Goal: Find specific page/section: Find specific page/section

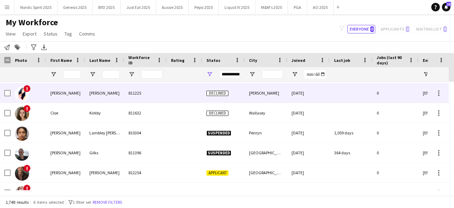
click at [24, 92] on img at bounding box center [22, 94] width 14 height 14
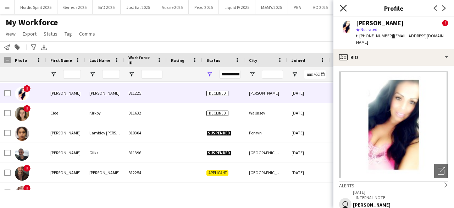
click at [341, 8] on icon "Close pop-in" at bounding box center [343, 8] width 7 height 7
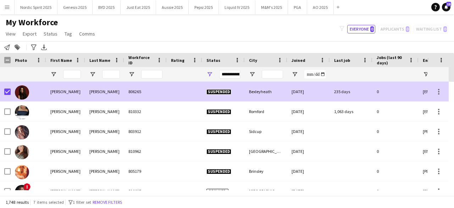
click at [23, 90] on img at bounding box center [22, 92] width 14 height 14
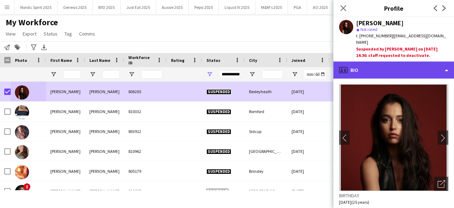
click at [404, 61] on div "profile Bio" at bounding box center [394, 69] width 121 height 17
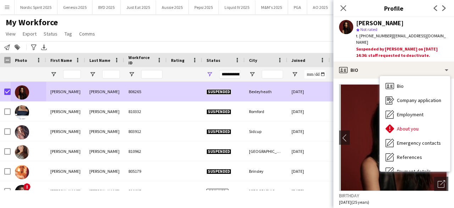
click at [432, 46] on div "Suspended by [PERSON_NAME] on [DATE] 14:36: staff requested to deactivate." at bounding box center [402, 52] width 92 height 13
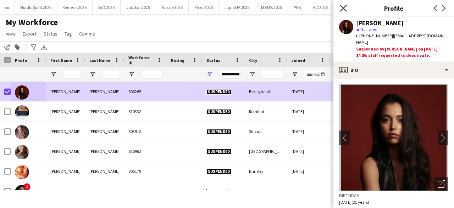
click at [342, 6] on icon "Close pop-in" at bounding box center [343, 8] width 7 height 7
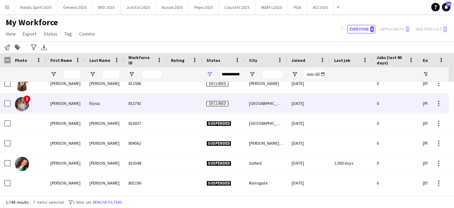
click at [21, 106] on img at bounding box center [22, 104] width 14 height 14
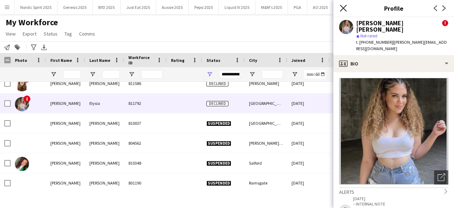
click at [344, 8] on icon at bounding box center [343, 8] width 7 height 7
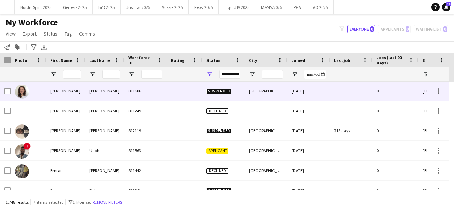
click at [17, 89] on img at bounding box center [22, 91] width 14 height 14
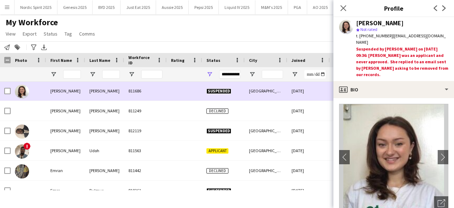
click at [17, 89] on img at bounding box center [22, 91] width 14 height 14
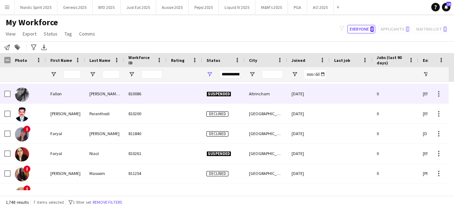
click at [23, 95] on img at bounding box center [22, 94] width 14 height 14
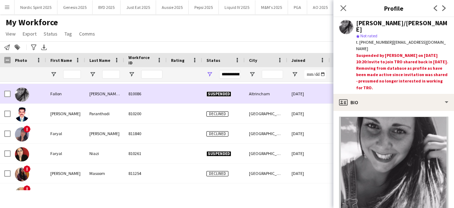
click at [23, 95] on img at bounding box center [22, 94] width 14 height 14
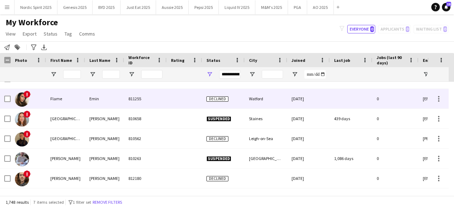
click at [20, 95] on img at bounding box center [22, 99] width 14 height 14
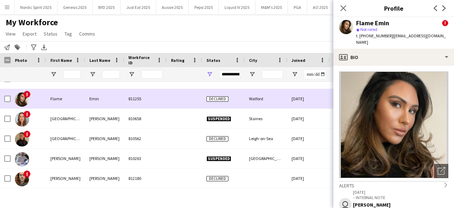
click at [20, 95] on img at bounding box center [22, 99] width 14 height 14
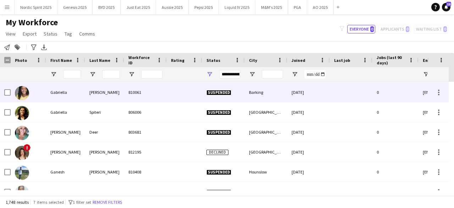
click at [23, 95] on img at bounding box center [22, 93] width 14 height 14
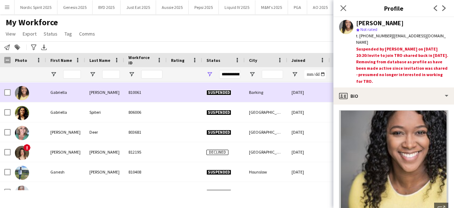
click at [23, 95] on img at bounding box center [22, 93] width 14 height 14
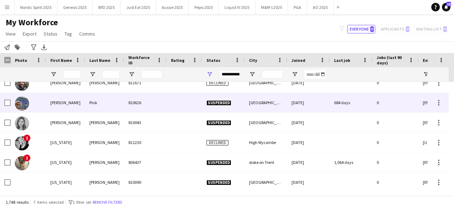
click at [26, 100] on img at bounding box center [22, 103] width 14 height 14
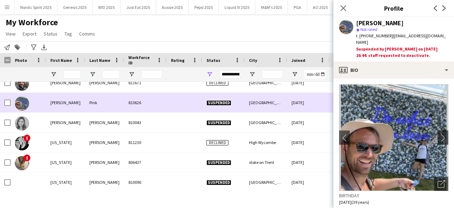
click at [26, 100] on img at bounding box center [22, 103] width 14 height 14
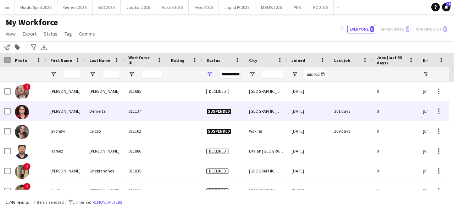
click at [20, 108] on img at bounding box center [22, 112] width 14 height 14
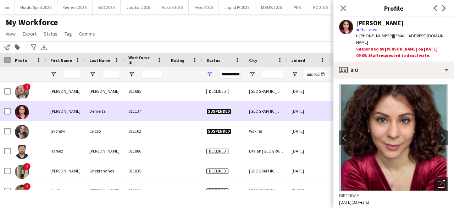
click at [20, 108] on img at bounding box center [22, 112] width 14 height 14
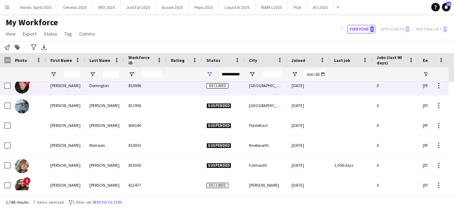
click at [16, 88] on img at bounding box center [22, 86] width 14 height 14
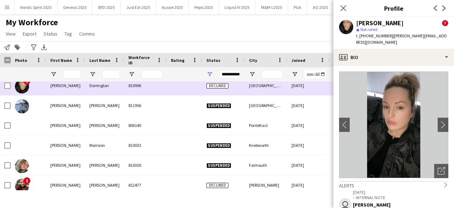
click at [16, 88] on img at bounding box center [22, 86] width 14 height 14
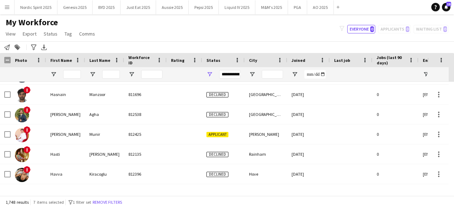
scroll to position [13722, 0]
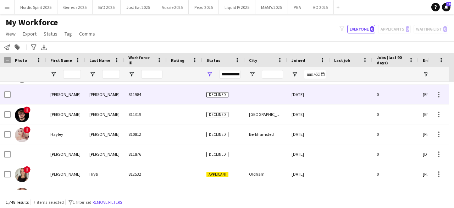
click at [21, 93] on div at bounding box center [28, 94] width 35 height 20
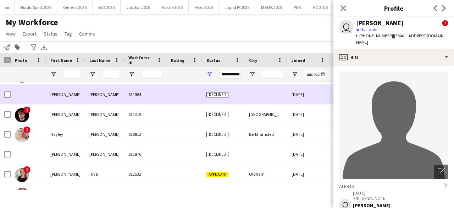
click at [21, 93] on div at bounding box center [28, 94] width 35 height 20
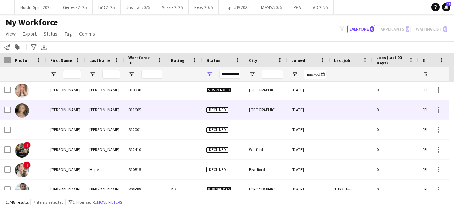
click at [19, 112] on img at bounding box center [22, 110] width 14 height 14
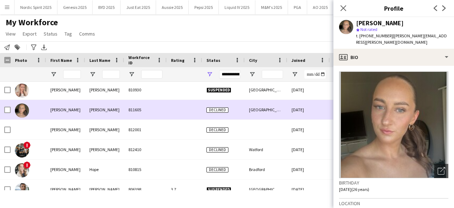
click at [19, 112] on img at bounding box center [22, 110] width 14 height 14
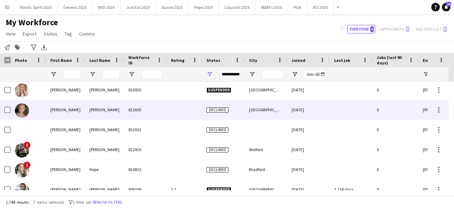
click at [19, 112] on img at bounding box center [22, 110] width 14 height 14
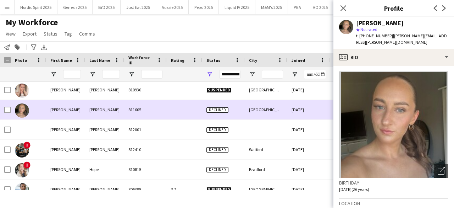
click at [19, 112] on img at bounding box center [22, 110] width 14 height 14
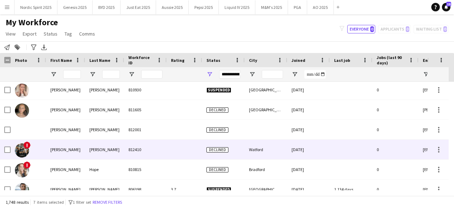
click at [22, 153] on img at bounding box center [22, 150] width 14 height 14
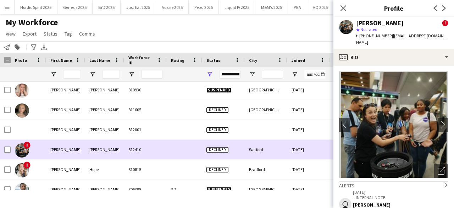
click at [22, 153] on img at bounding box center [22, 150] width 14 height 14
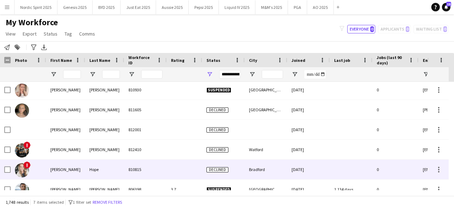
click at [21, 171] on img at bounding box center [22, 170] width 14 height 14
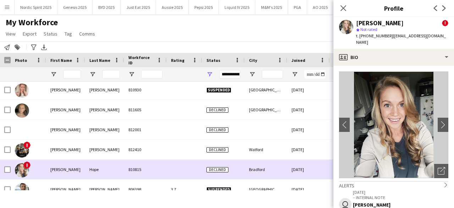
click at [21, 171] on img at bounding box center [22, 170] width 14 height 14
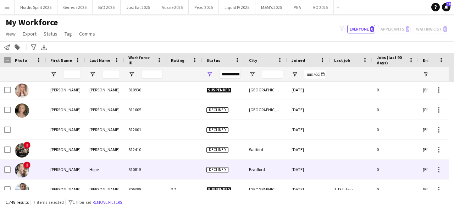
click at [19, 159] on div "!" at bounding box center [28, 169] width 35 height 20
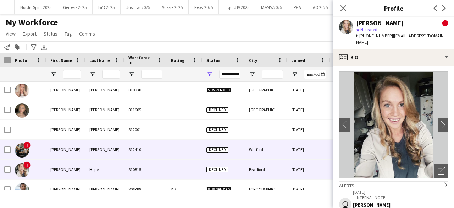
click at [21, 157] on img at bounding box center [22, 150] width 14 height 14
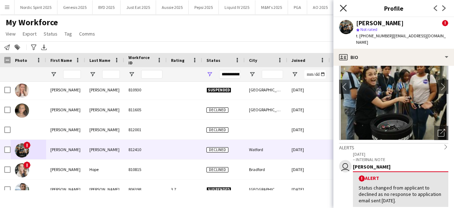
click at [343, 11] on icon "Close pop-in" at bounding box center [343, 8] width 7 height 7
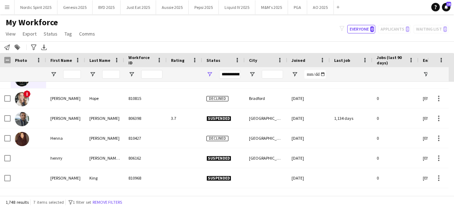
scroll to position [14000, 0]
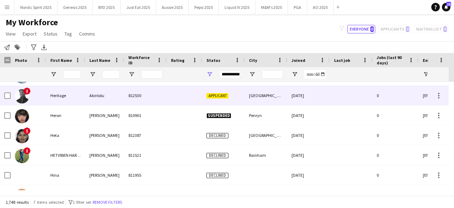
click at [22, 93] on img at bounding box center [22, 96] width 14 height 14
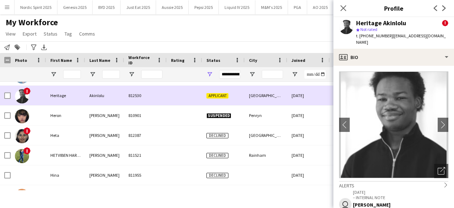
click at [22, 93] on img at bounding box center [22, 96] width 14 height 14
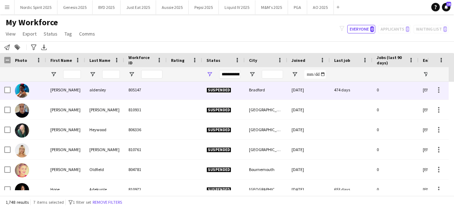
click at [18, 90] on img at bounding box center [22, 90] width 14 height 14
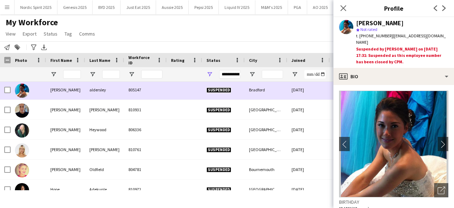
click at [18, 90] on img at bounding box center [22, 90] width 14 height 14
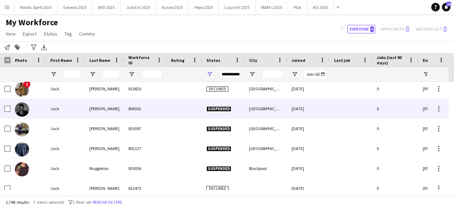
click at [23, 107] on img at bounding box center [22, 109] width 14 height 14
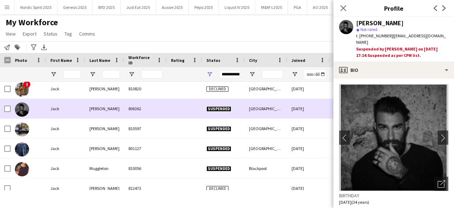
click at [23, 107] on img at bounding box center [22, 109] width 14 height 14
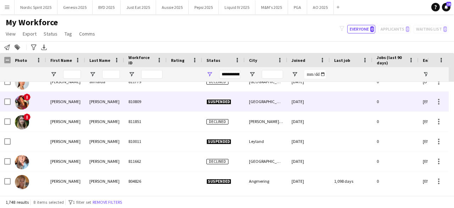
click at [23, 103] on img at bounding box center [22, 102] width 14 height 14
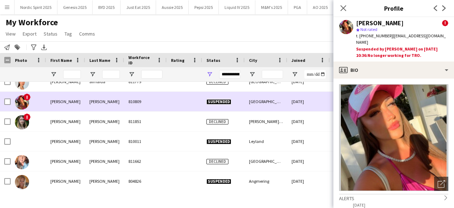
click at [23, 103] on img at bounding box center [22, 102] width 14 height 14
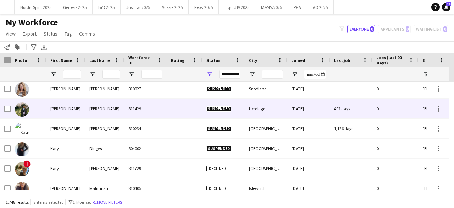
click at [18, 108] on img at bounding box center [22, 109] width 14 height 14
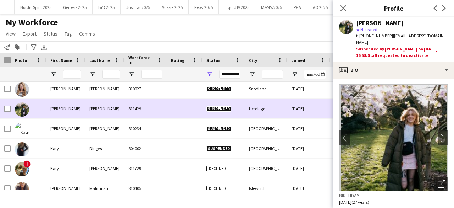
click at [18, 108] on img at bounding box center [22, 109] width 14 height 14
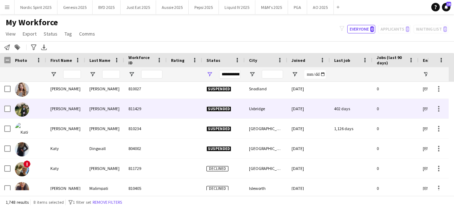
click at [17, 110] on img at bounding box center [22, 109] width 14 height 14
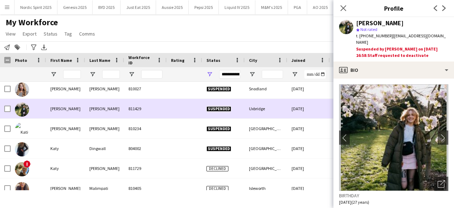
click at [17, 110] on img at bounding box center [22, 109] width 14 height 14
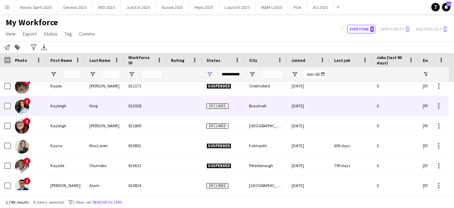
click at [16, 108] on img at bounding box center [22, 106] width 14 height 14
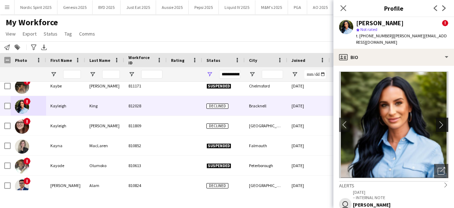
click at [439, 117] on button "chevron-right" at bounding box center [443, 124] width 14 height 14
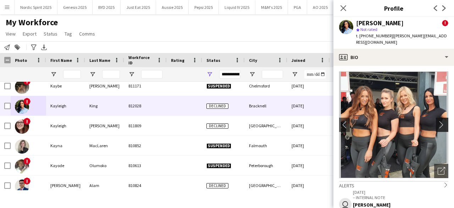
click at [439, 117] on button "chevron-right" at bounding box center [443, 124] width 14 height 14
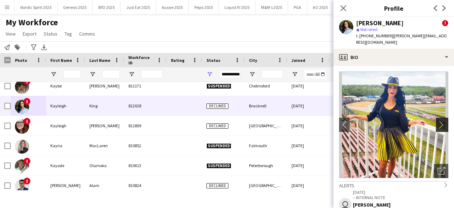
click at [439, 117] on button "chevron-right" at bounding box center [443, 124] width 14 height 14
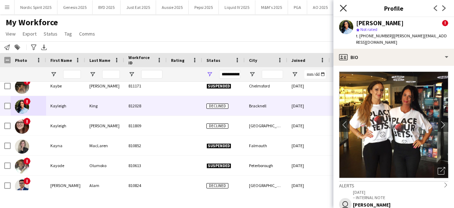
click at [343, 7] on icon at bounding box center [343, 8] width 7 height 7
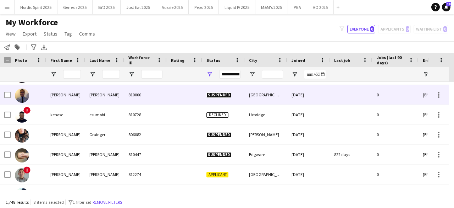
click at [23, 93] on img at bounding box center [22, 95] width 14 height 14
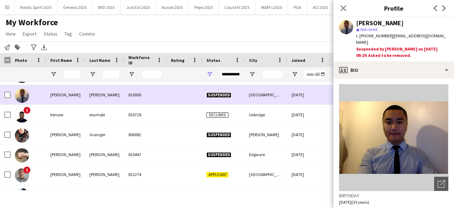
click at [23, 93] on img at bounding box center [22, 95] width 14 height 14
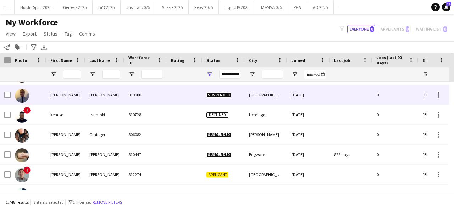
click at [21, 95] on img at bounding box center [22, 95] width 14 height 14
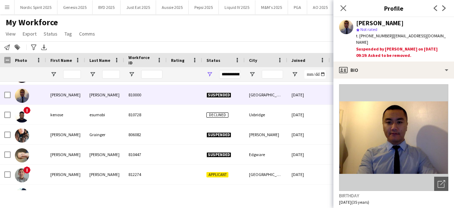
click at [185, 33] on div "My Workforce View Views Default view Compliance Log New view Update view Delete…" at bounding box center [227, 29] width 454 height 24
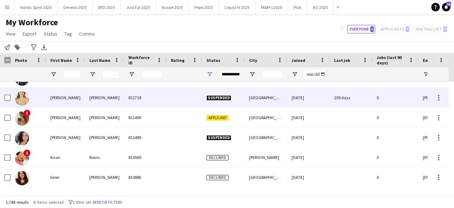
click at [25, 93] on img at bounding box center [22, 98] width 14 height 14
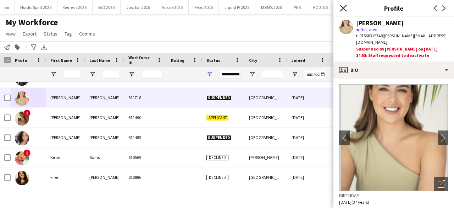
click at [345, 9] on icon "Close pop-in" at bounding box center [343, 8] width 7 height 7
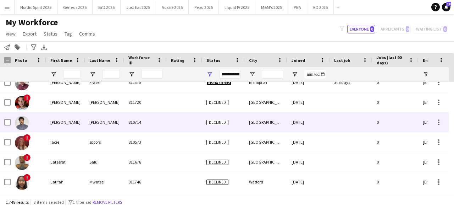
click at [27, 119] on img at bounding box center [22, 123] width 14 height 14
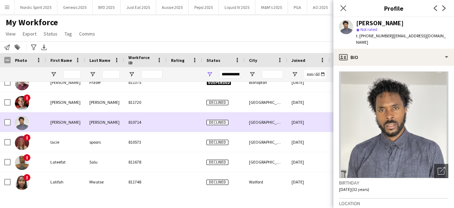
click at [27, 119] on img at bounding box center [22, 123] width 14 height 14
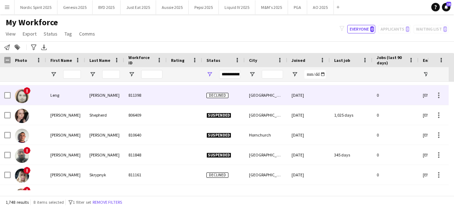
click at [26, 97] on img at bounding box center [22, 96] width 14 height 14
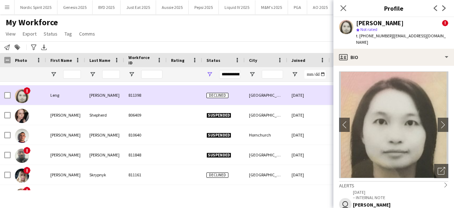
click at [26, 97] on img at bounding box center [22, 96] width 14 height 14
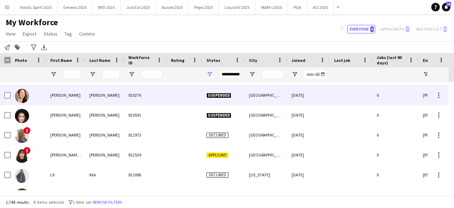
click at [28, 99] on img at bounding box center [22, 96] width 14 height 14
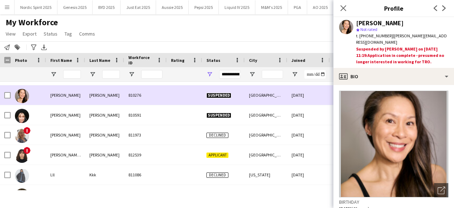
click at [28, 99] on img at bounding box center [22, 96] width 14 height 14
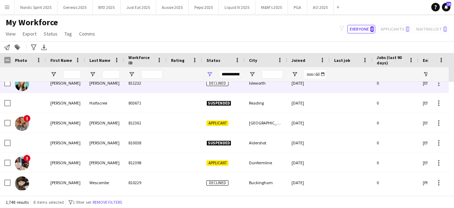
click at [22, 85] on img at bounding box center [22, 84] width 14 height 14
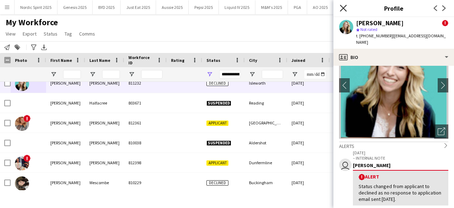
click at [343, 9] on icon at bounding box center [343, 8] width 7 height 7
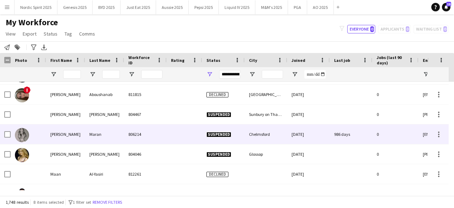
click at [17, 131] on img at bounding box center [22, 135] width 14 height 14
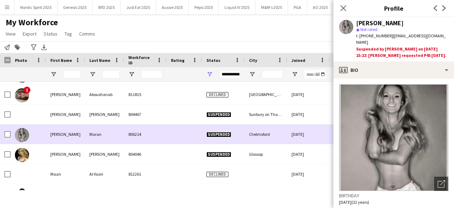
click at [17, 131] on img at bounding box center [22, 135] width 14 height 14
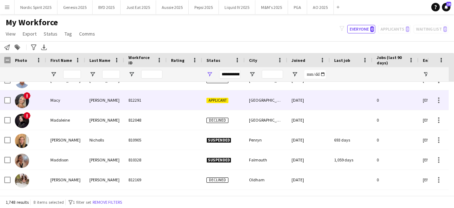
click at [19, 99] on img at bounding box center [22, 101] width 14 height 14
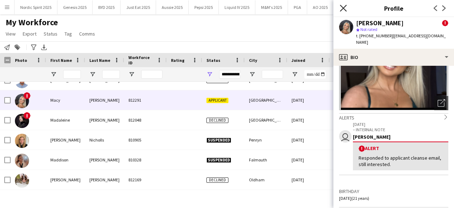
click at [345, 9] on icon at bounding box center [343, 8] width 7 height 7
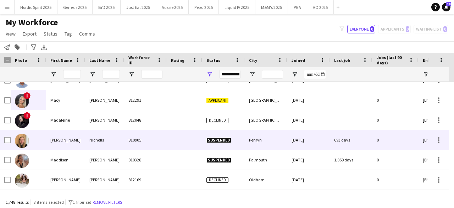
click at [20, 143] on img at bounding box center [22, 140] width 14 height 14
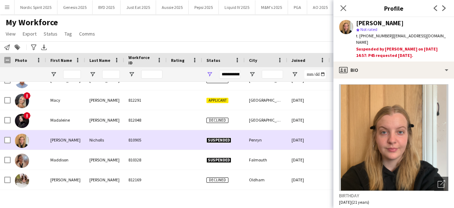
click at [20, 143] on img at bounding box center [22, 140] width 14 height 14
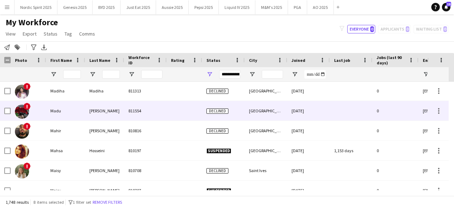
click at [18, 110] on img at bounding box center [22, 111] width 14 height 14
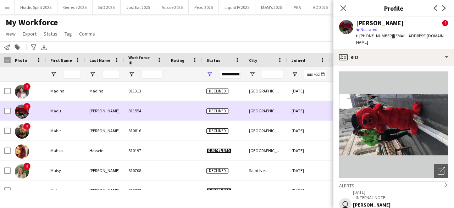
click at [18, 110] on img at bounding box center [22, 111] width 14 height 14
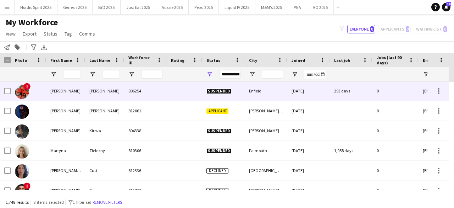
click at [24, 90] on img at bounding box center [22, 91] width 14 height 14
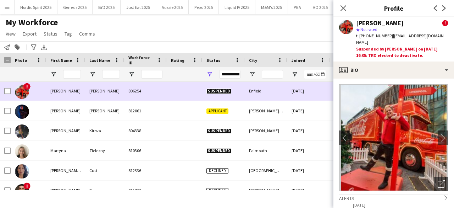
click at [24, 90] on img at bounding box center [22, 91] width 14 height 14
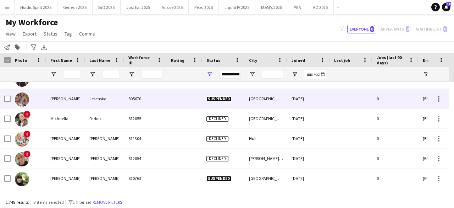
click at [28, 107] on div at bounding box center [28, 99] width 35 height 20
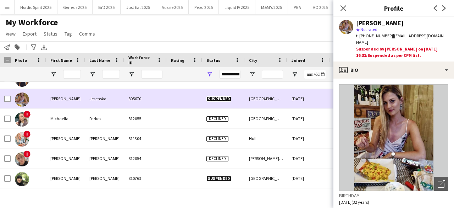
click at [28, 107] on div at bounding box center [22, 99] width 14 height 20
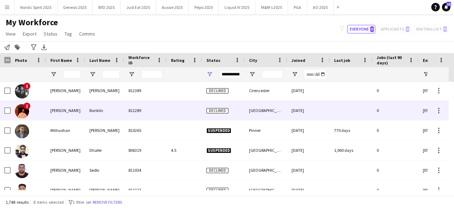
click at [26, 111] on img at bounding box center [22, 111] width 14 height 14
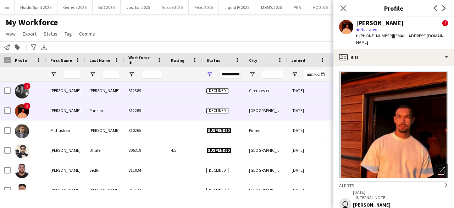
click at [26, 92] on img at bounding box center [22, 91] width 14 height 14
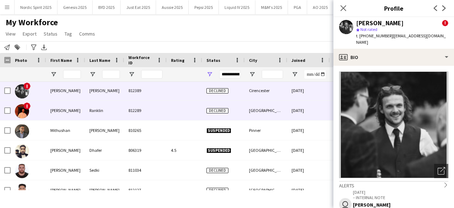
click at [21, 110] on img at bounding box center [22, 111] width 14 height 14
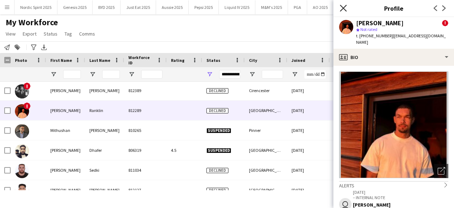
click at [344, 7] on icon "Close pop-in" at bounding box center [343, 8] width 7 height 7
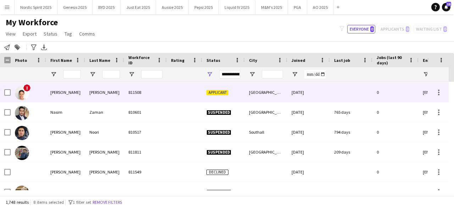
click at [24, 96] on img at bounding box center [22, 93] width 14 height 14
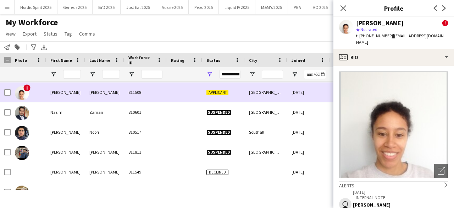
click at [24, 93] on img at bounding box center [22, 93] width 14 height 14
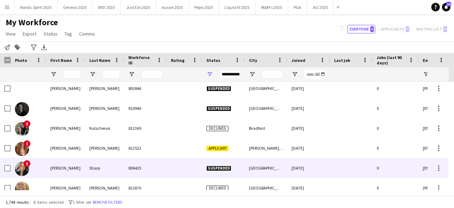
click at [22, 168] on img at bounding box center [22, 168] width 14 height 14
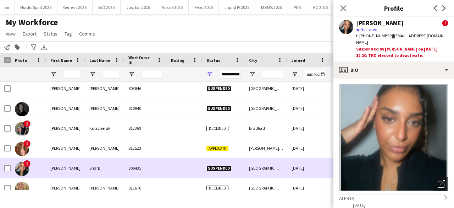
click at [22, 168] on img at bounding box center [22, 168] width 14 height 14
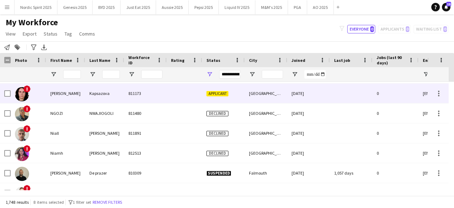
click at [24, 89] on span "!" at bounding box center [26, 88] width 7 height 7
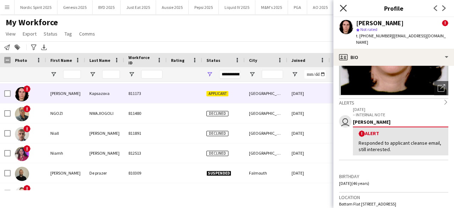
click at [341, 11] on icon "Close pop-in" at bounding box center [343, 8] width 7 height 7
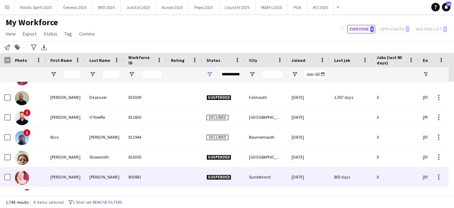
click at [24, 173] on img at bounding box center [22, 177] width 14 height 14
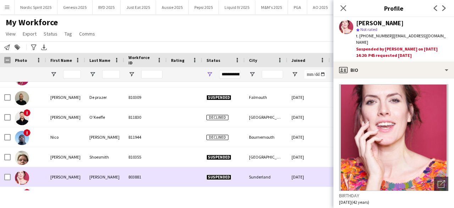
click at [24, 173] on img at bounding box center [22, 177] width 14 height 14
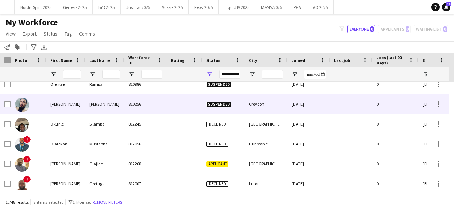
click at [23, 99] on img at bounding box center [22, 105] width 14 height 14
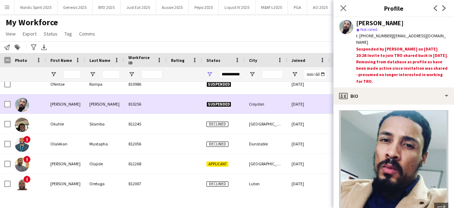
click at [23, 99] on img at bounding box center [22, 105] width 14 height 14
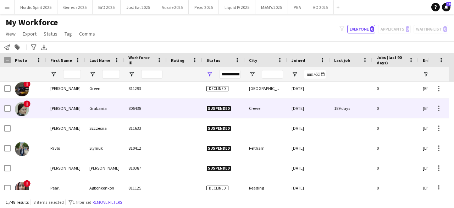
click at [23, 105] on img at bounding box center [22, 109] width 14 height 14
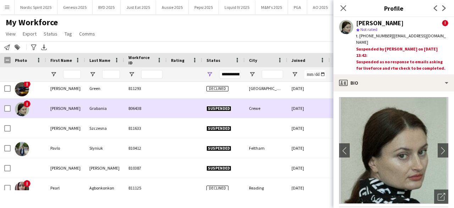
click at [23, 105] on img at bounding box center [22, 109] width 14 height 14
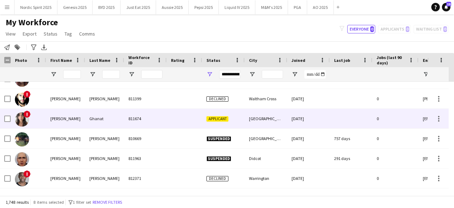
click at [22, 119] on img at bounding box center [22, 119] width 14 height 14
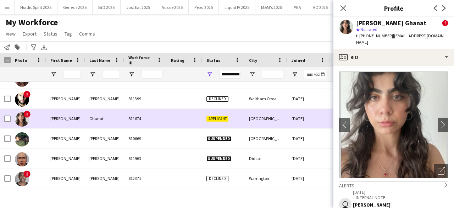
click at [22, 119] on img at bounding box center [22, 119] width 14 height 14
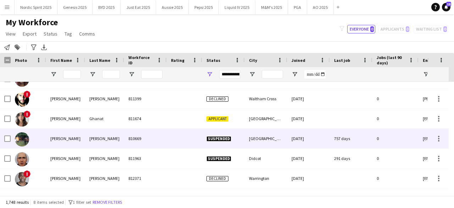
click at [27, 141] on img at bounding box center [22, 139] width 14 height 14
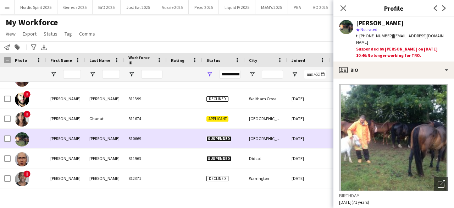
click at [27, 141] on img at bounding box center [22, 139] width 14 height 14
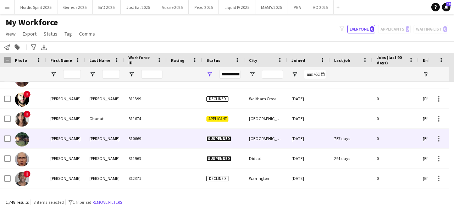
click at [27, 141] on img at bounding box center [22, 139] width 14 height 14
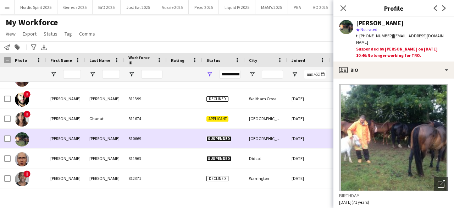
click at [27, 141] on img at bounding box center [22, 139] width 14 height 14
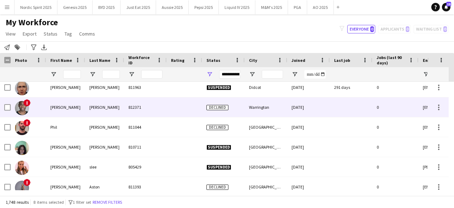
click at [26, 112] on img at bounding box center [22, 108] width 14 height 14
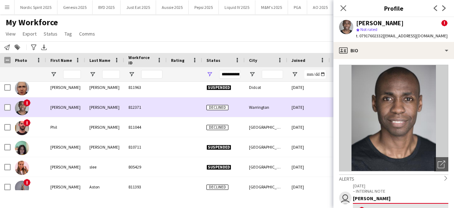
click at [26, 112] on img at bounding box center [22, 108] width 14 height 14
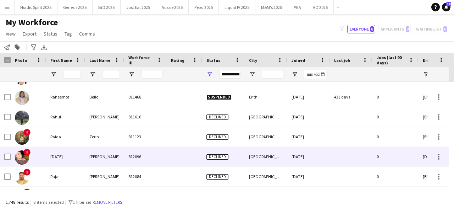
click at [24, 154] on img at bounding box center [22, 157] width 14 height 14
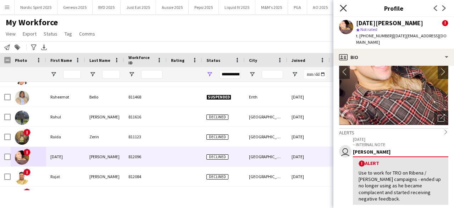
click at [344, 9] on icon at bounding box center [343, 8] width 7 height 7
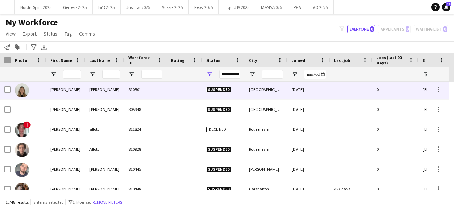
click at [23, 89] on img at bounding box center [22, 90] width 14 height 14
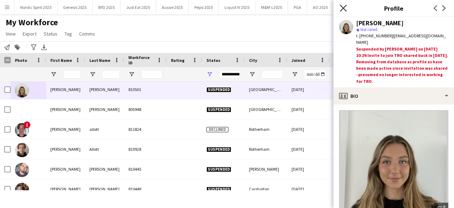
click at [341, 7] on icon "Close pop-in" at bounding box center [343, 8] width 7 height 7
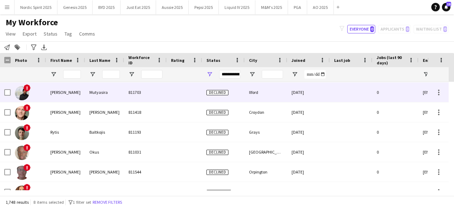
click at [25, 90] on img at bounding box center [22, 93] width 14 height 14
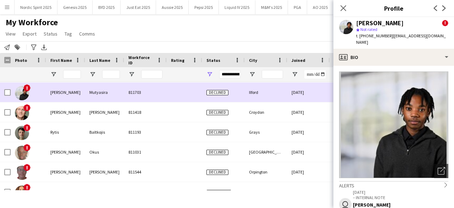
click at [25, 90] on img at bounding box center [22, 93] width 14 height 14
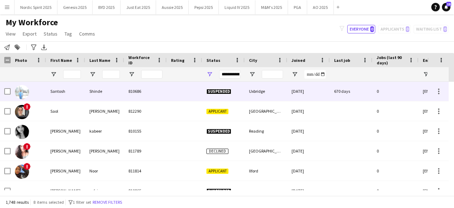
click at [27, 88] on img at bounding box center [22, 92] width 14 height 14
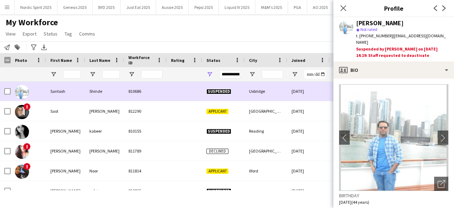
click at [27, 88] on img at bounding box center [22, 92] width 14 height 14
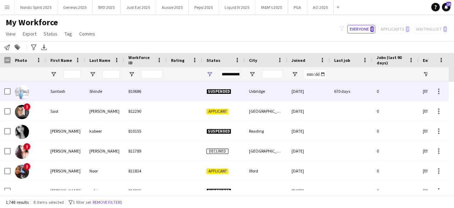
click at [27, 88] on img at bounding box center [22, 92] width 14 height 14
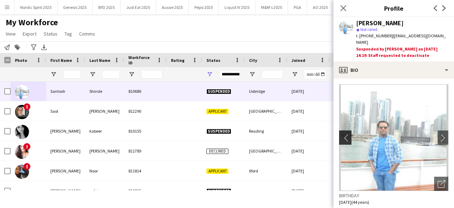
click at [343, 134] on app-icon "chevron-left" at bounding box center [344, 137] width 11 height 7
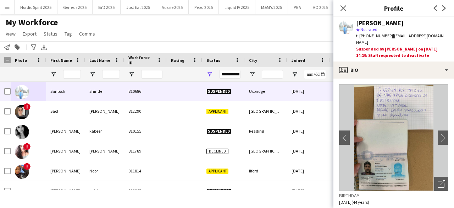
click at [305, 15] on main "My Workforce View Views Default view Compliance Log New view Update view Delete…" at bounding box center [227, 106] width 454 height 184
click at [344, 8] on icon at bounding box center [343, 8] width 7 height 7
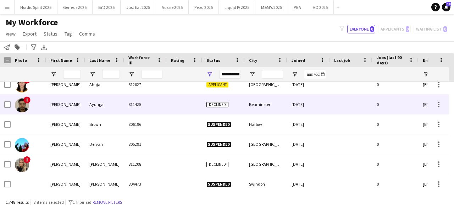
click at [20, 104] on img at bounding box center [22, 105] width 14 height 14
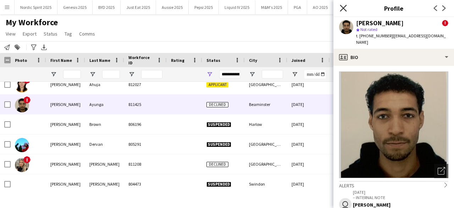
click at [345, 9] on icon "Close pop-in" at bounding box center [343, 8] width 7 height 7
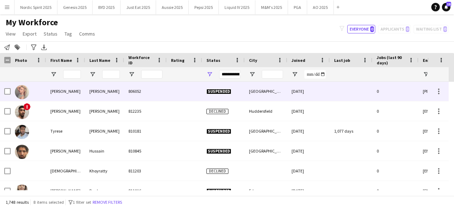
click at [23, 90] on img at bounding box center [22, 92] width 14 height 14
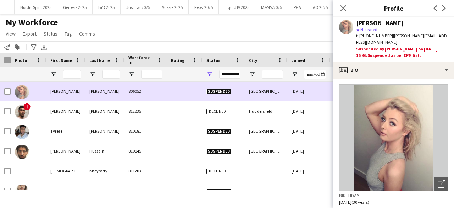
click at [23, 90] on img at bounding box center [22, 92] width 14 height 14
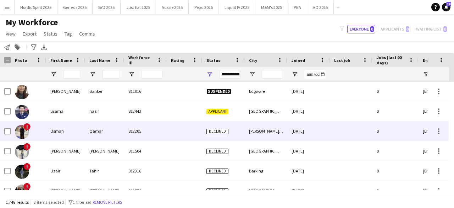
click at [21, 134] on img at bounding box center [22, 132] width 14 height 14
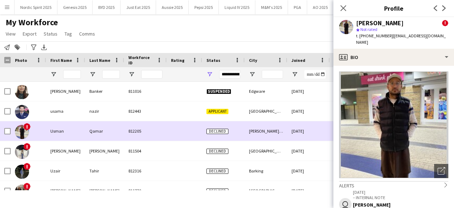
click at [21, 134] on img at bounding box center [22, 132] width 14 height 14
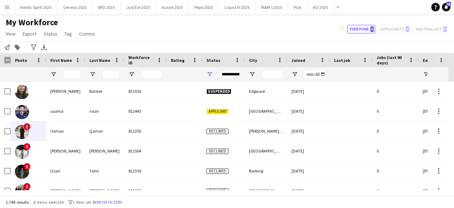
scroll to position [33228, 0]
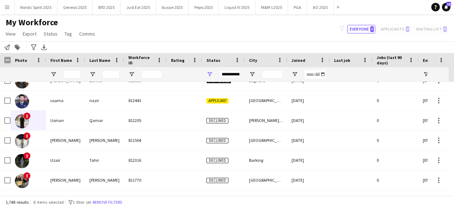
click at [454, 186] on div at bounding box center [451, 136] width 5 height 108
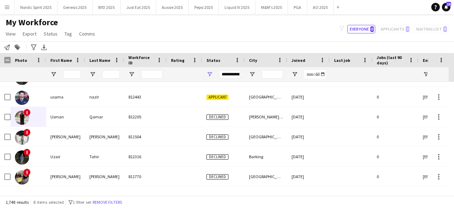
scroll to position [33236, 0]
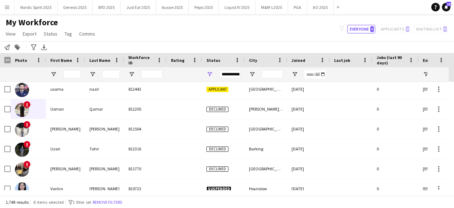
click at [454, 186] on div at bounding box center [451, 136] width 5 height 108
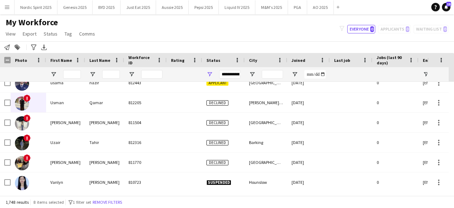
scroll to position [33250, 0]
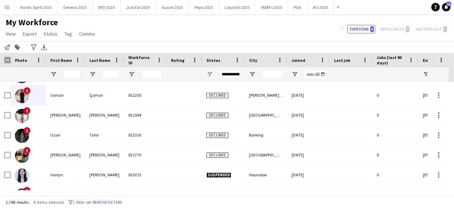
click at [454, 186] on div at bounding box center [451, 136] width 5 height 108
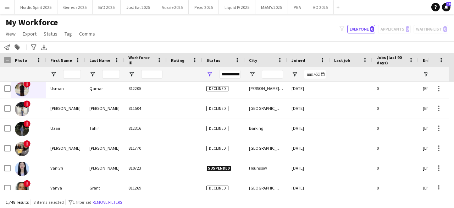
scroll to position [33271, 0]
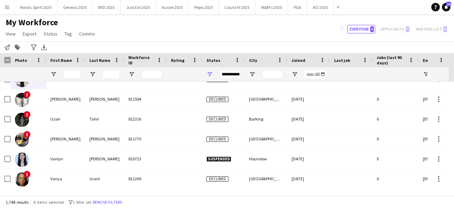
click at [454, 186] on div at bounding box center [451, 136] width 5 height 108
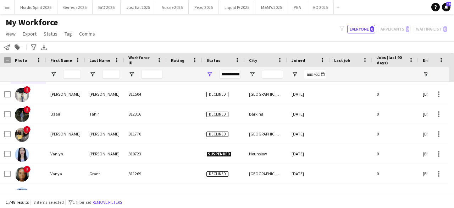
click at [454, 186] on div at bounding box center [451, 136] width 5 height 108
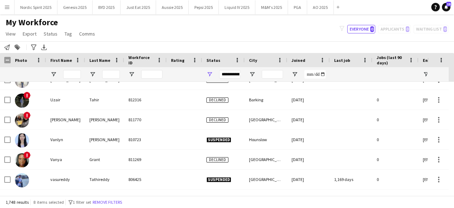
scroll to position [33295, 0]
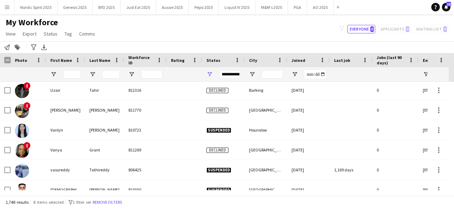
click at [454, 186] on div at bounding box center [451, 136] width 5 height 108
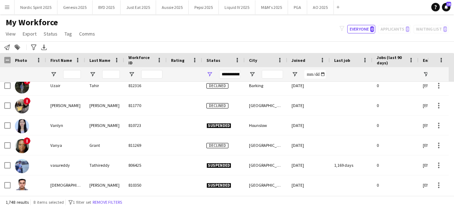
scroll to position [33309, 0]
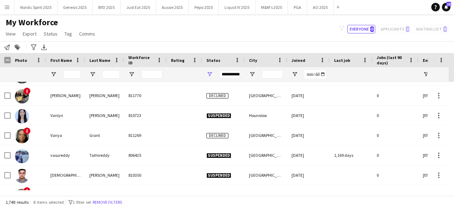
click at [454, 186] on div at bounding box center [451, 136] width 5 height 108
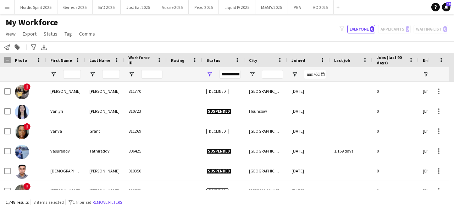
scroll to position [33328, 0]
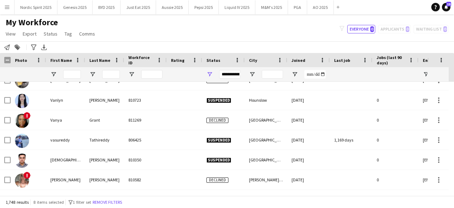
click at [454, 186] on div at bounding box center [451, 136] width 5 height 108
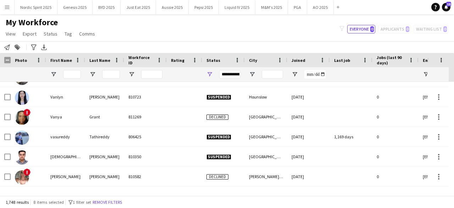
scroll to position [33335, 0]
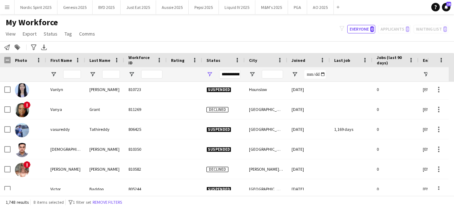
click at [454, 186] on div at bounding box center [451, 136] width 5 height 108
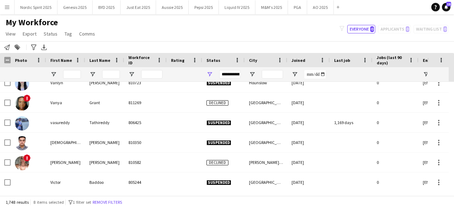
scroll to position [33356, 0]
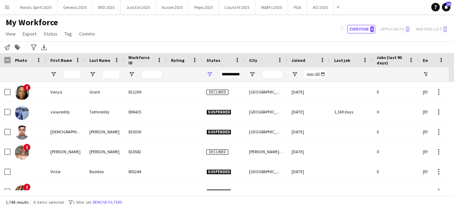
click at [454, 186] on div at bounding box center [451, 136] width 5 height 108
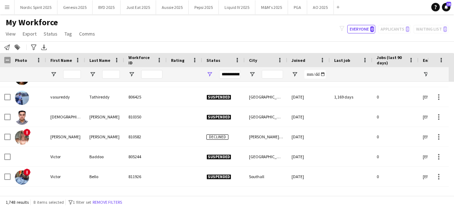
click at [454, 186] on div at bounding box center [451, 136] width 5 height 108
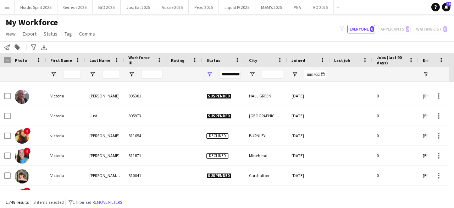
scroll to position [33512, 0]
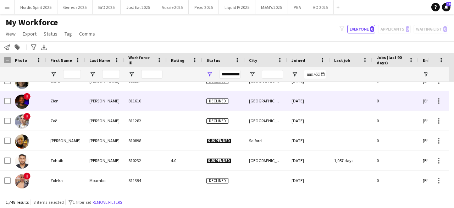
click at [25, 104] on img at bounding box center [22, 101] width 14 height 14
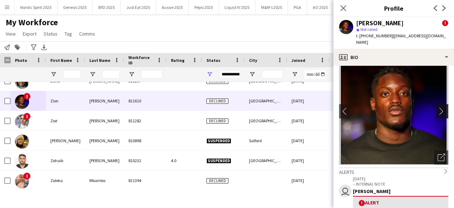
click at [438, 111] on app-icon "chevron-right" at bounding box center [443, 110] width 11 height 7
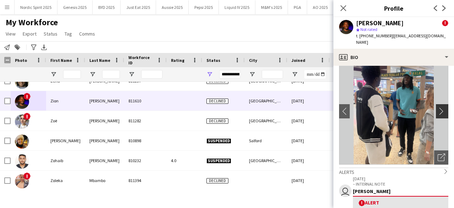
click at [438, 111] on app-icon "chevron-right" at bounding box center [443, 110] width 11 height 7
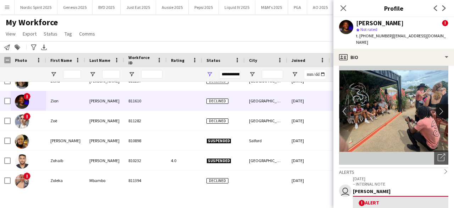
click at [438, 111] on app-icon "chevron-right" at bounding box center [443, 110] width 11 height 7
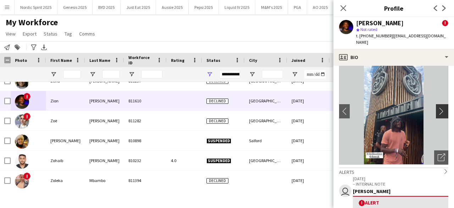
click at [438, 111] on app-icon "chevron-right" at bounding box center [443, 110] width 11 height 7
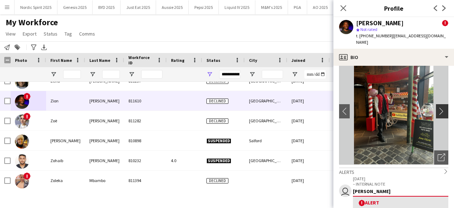
click at [438, 111] on app-icon "chevron-right" at bounding box center [443, 110] width 11 height 7
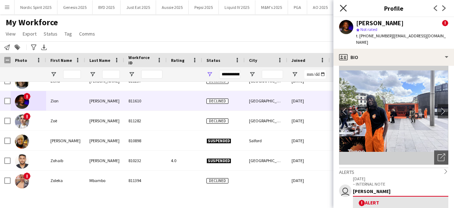
click at [344, 5] on icon "Close pop-in" at bounding box center [343, 8] width 7 height 7
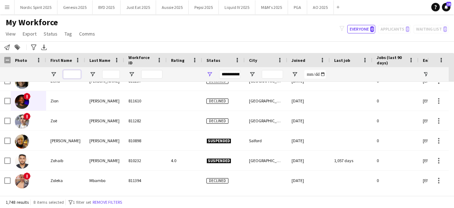
click at [69, 76] on input "First Name Filter Input" at bounding box center [72, 74] width 18 height 9
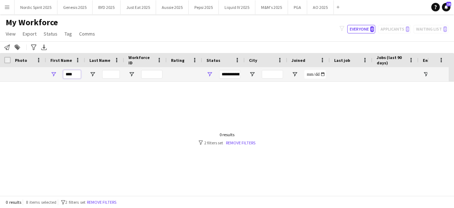
scroll to position [0, 0]
type input "****"
click at [237, 143] on link "Remove filters" at bounding box center [240, 142] width 29 height 5
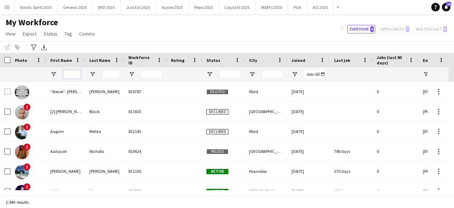
click at [78, 72] on input "First Name Filter Input" at bounding box center [72, 74] width 18 height 9
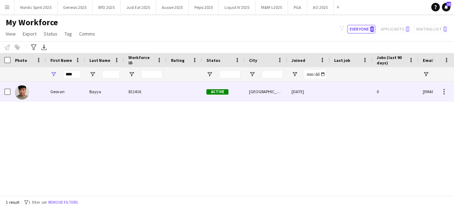
click at [22, 94] on img at bounding box center [22, 92] width 14 height 14
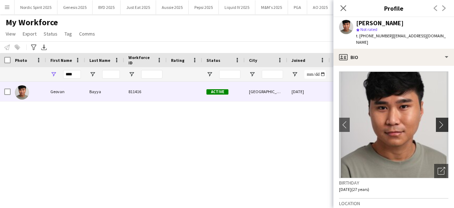
click at [439, 121] on app-icon "chevron-right" at bounding box center [443, 124] width 11 height 7
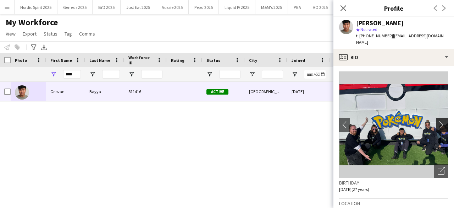
click at [438, 121] on app-icon "chevron-right" at bounding box center [443, 124] width 11 height 7
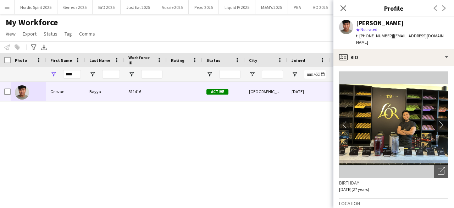
click at [438, 121] on app-icon "chevron-right" at bounding box center [443, 124] width 11 height 7
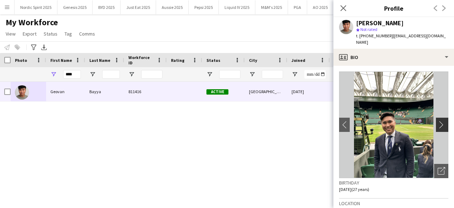
click at [438, 121] on app-icon "chevron-right" at bounding box center [443, 124] width 11 height 7
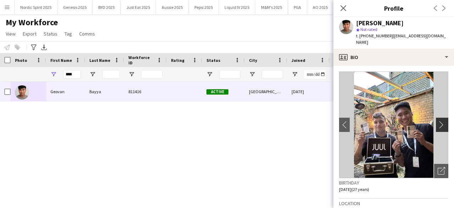
click at [438, 121] on app-icon "chevron-right" at bounding box center [443, 124] width 11 height 7
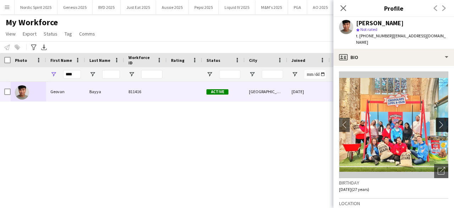
click at [438, 121] on app-icon "chevron-right" at bounding box center [443, 124] width 11 height 7
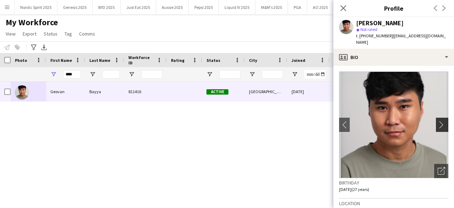
click at [438, 121] on app-icon "chevron-right" at bounding box center [443, 124] width 11 height 7
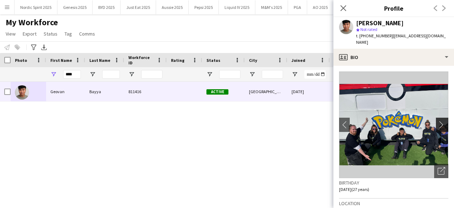
click at [438, 121] on app-icon "chevron-right" at bounding box center [443, 124] width 11 height 7
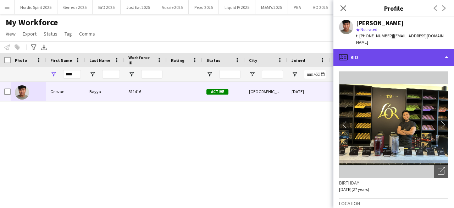
click at [429, 51] on div "profile Bio" at bounding box center [394, 57] width 121 height 17
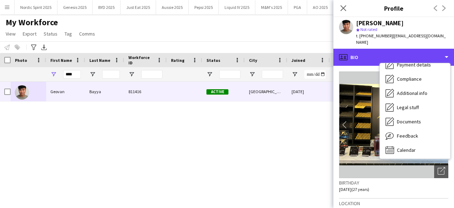
scroll to position [95, 0]
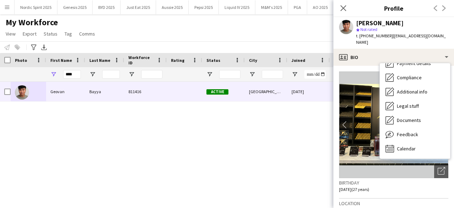
click at [365, 9] on h3 "Profile" at bounding box center [394, 8] width 121 height 9
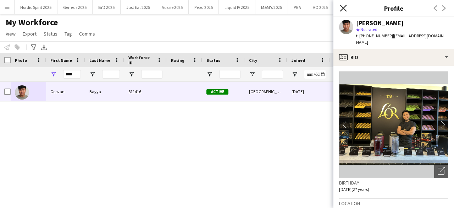
click at [341, 11] on icon "Close pop-in" at bounding box center [343, 8] width 7 height 7
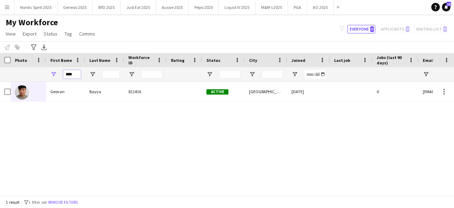
click at [72, 72] on input "****" at bounding box center [72, 74] width 18 height 9
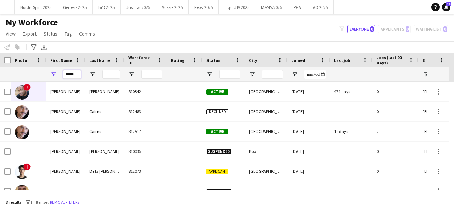
click at [72, 73] on input "*****" at bounding box center [72, 74] width 18 height 9
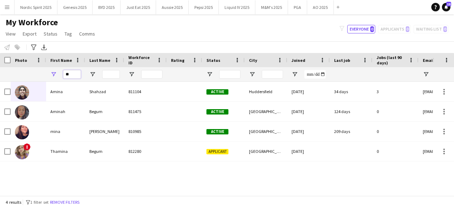
type input "*"
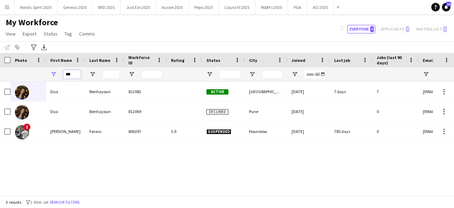
click at [75, 76] on input "***" at bounding box center [72, 74] width 18 height 9
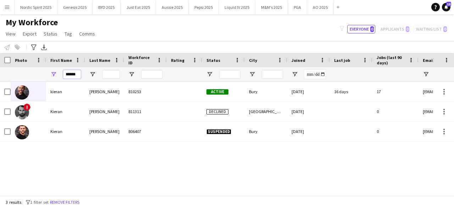
click at [74, 71] on input "******" at bounding box center [72, 74] width 18 height 9
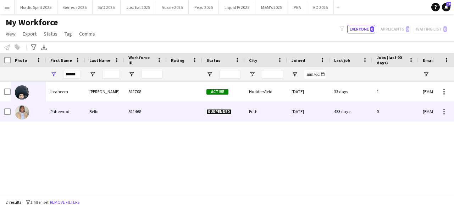
click at [23, 115] on img at bounding box center [22, 112] width 14 height 14
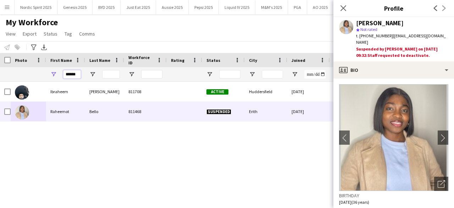
click at [70, 74] on input "******" at bounding box center [72, 74] width 18 height 9
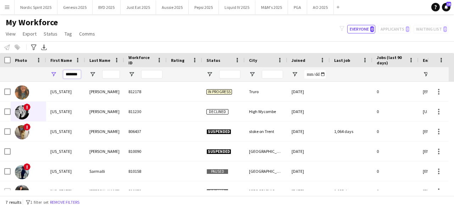
type input "*******"
click at [111, 74] on input "Last Name Filter Input" at bounding box center [111, 74] width 18 height 9
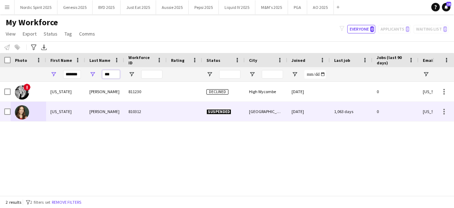
type input "***"
click at [28, 113] on img at bounding box center [22, 112] width 14 height 14
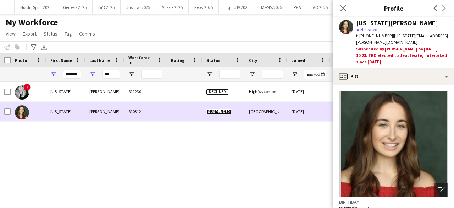
click at [28, 113] on img at bounding box center [22, 112] width 14 height 14
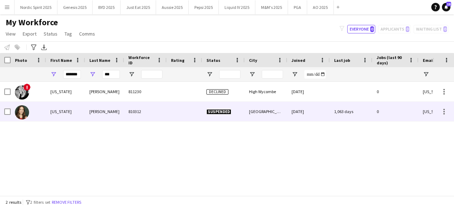
click at [28, 113] on div at bounding box center [28, 112] width 35 height 20
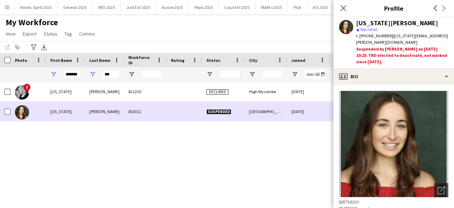
click at [28, 113] on img at bounding box center [22, 112] width 14 height 14
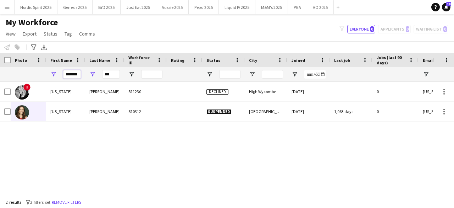
click at [79, 73] on input "*******" at bounding box center [72, 74] width 18 height 9
click at [72, 73] on input "*******" at bounding box center [72, 74] width 18 height 9
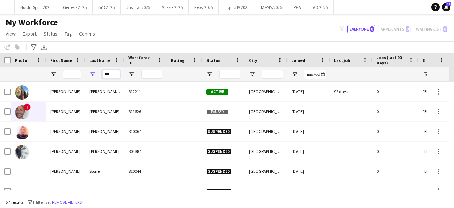
click at [115, 75] on input "***" at bounding box center [111, 74] width 18 height 9
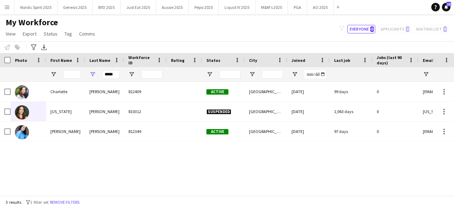
click at [306, 207] on div "3 results filter-1 1 filter set Remove filters" at bounding box center [227, 202] width 454 height 12
click at [112, 79] on div "*****" at bounding box center [111, 74] width 18 height 14
click at [112, 78] on input "*****" at bounding box center [111, 74] width 18 height 9
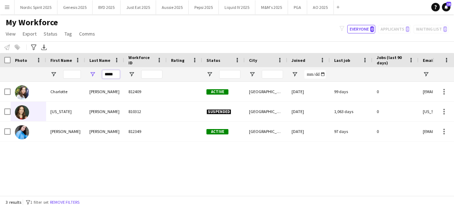
click at [112, 78] on input "*****" at bounding box center [111, 74] width 18 height 9
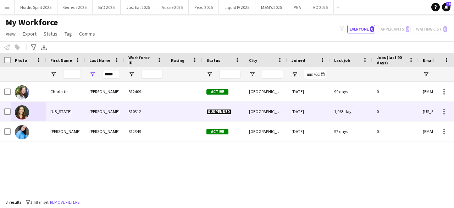
click at [28, 115] on img at bounding box center [22, 112] width 14 height 14
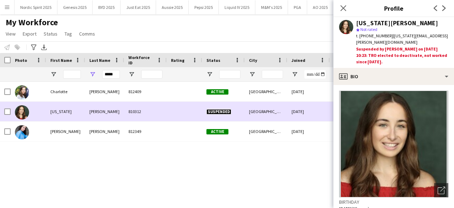
click at [28, 115] on img at bounding box center [22, 112] width 14 height 14
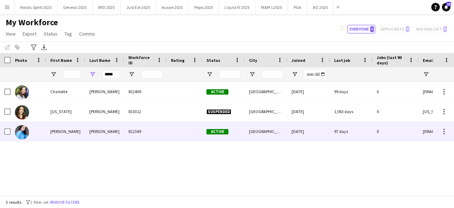
click at [25, 134] on img at bounding box center [22, 132] width 14 height 14
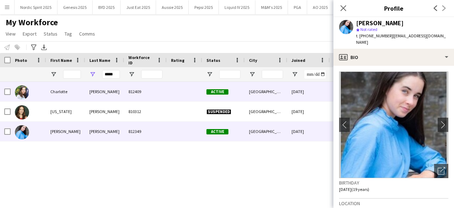
click at [28, 92] on img at bounding box center [22, 92] width 14 height 14
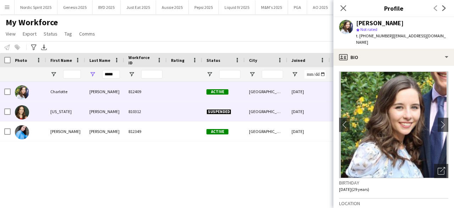
click at [27, 110] on img at bounding box center [22, 112] width 14 height 14
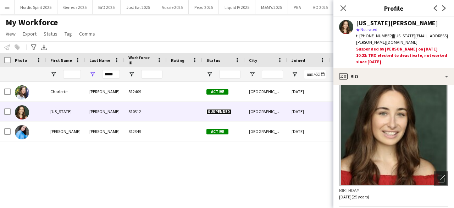
scroll to position [0, 0]
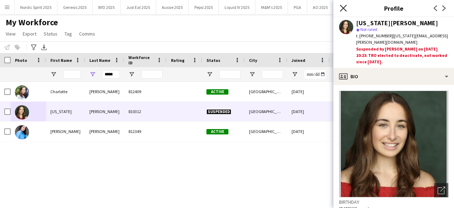
click at [343, 10] on icon "Close pop-in" at bounding box center [343, 8] width 7 height 7
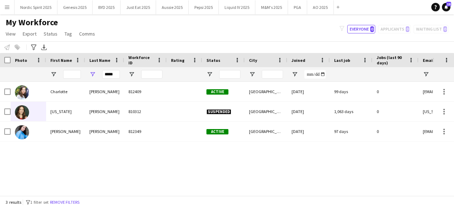
click at [111, 69] on div "*****" at bounding box center [111, 74] width 18 height 14
click at [111, 74] on input "*****" at bounding box center [111, 74] width 18 height 9
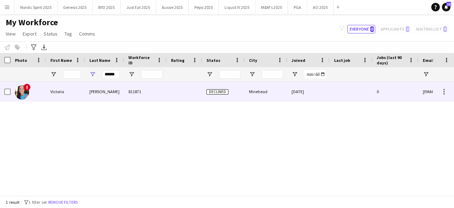
click at [27, 91] on img at bounding box center [22, 92] width 14 height 14
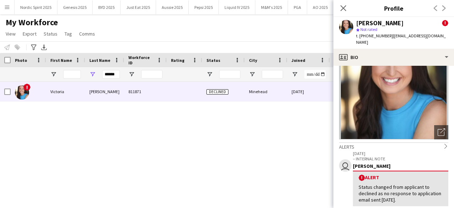
scroll to position [40, 0]
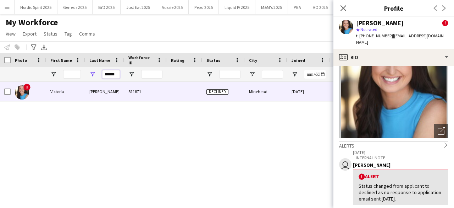
click at [113, 70] on input "******" at bounding box center [111, 74] width 18 height 9
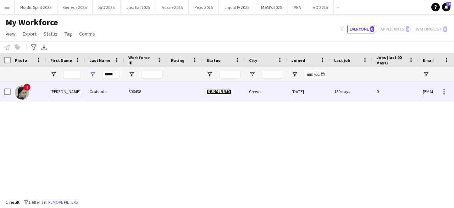
click at [25, 93] on img at bounding box center [22, 92] width 14 height 14
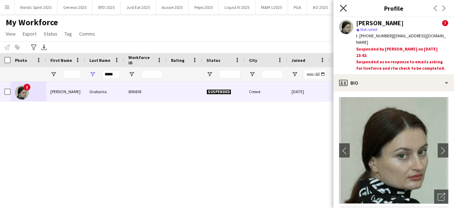
click at [342, 7] on icon "Close pop-in" at bounding box center [343, 8] width 7 height 7
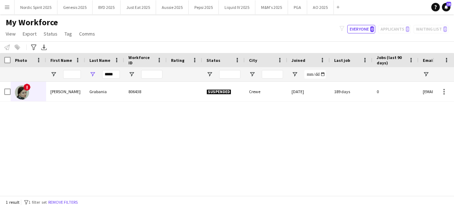
click at [117, 69] on div "*****" at bounding box center [111, 74] width 18 height 14
click at [116, 73] on input "*****" at bounding box center [111, 74] width 18 height 9
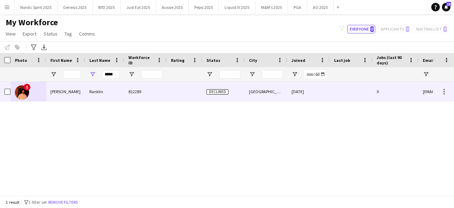
click at [20, 93] on img at bounding box center [22, 92] width 14 height 14
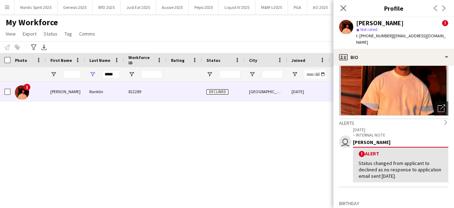
scroll to position [65, 0]
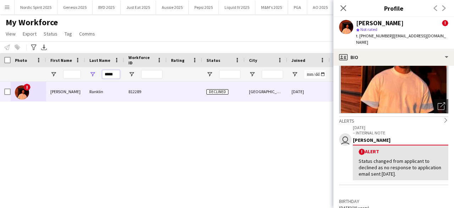
click at [111, 77] on input "*****" at bounding box center [111, 74] width 18 height 9
click at [111, 76] on input "*****" at bounding box center [111, 74] width 18 height 9
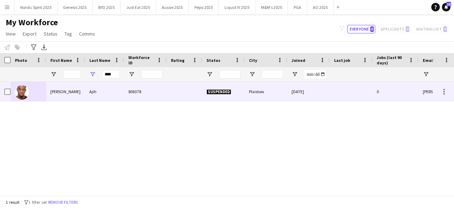
click at [27, 90] on img at bounding box center [22, 92] width 14 height 14
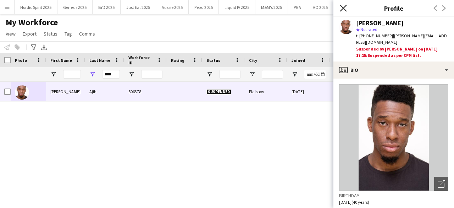
click at [343, 10] on icon "Close pop-in" at bounding box center [343, 8] width 7 height 7
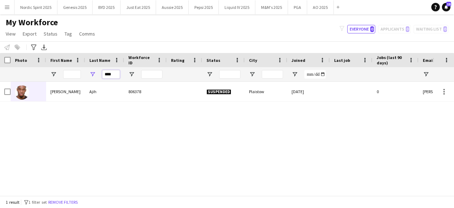
click at [103, 72] on input "****" at bounding box center [111, 74] width 18 height 9
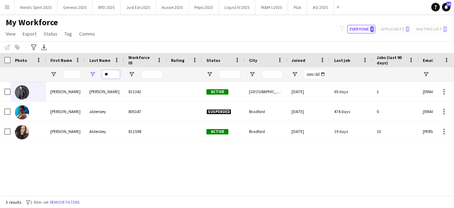
type input "*"
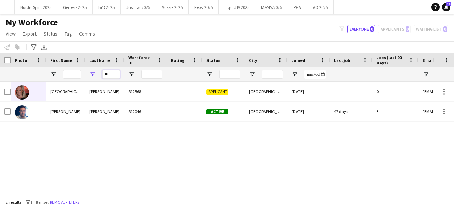
type input "*"
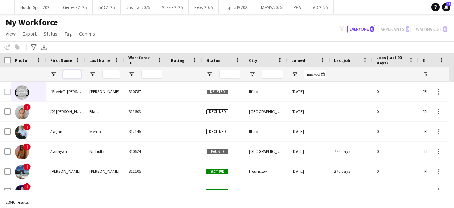
click at [69, 71] on input "First Name Filter Input" at bounding box center [72, 74] width 18 height 9
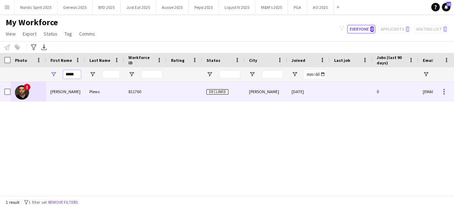
type input "*****"
click at [19, 95] on img at bounding box center [22, 92] width 14 height 14
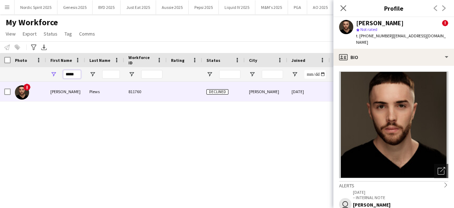
click at [79, 75] on input "*****" at bounding box center [72, 74] width 18 height 9
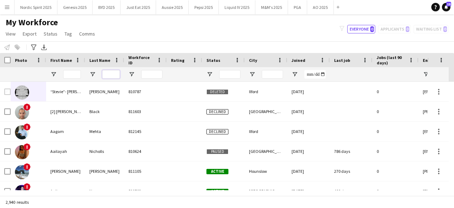
click at [109, 75] on input "Last Name Filter Input" at bounding box center [111, 74] width 18 height 9
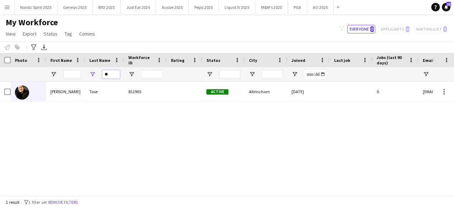
type input "*"
